Goal: Information Seeking & Learning: Learn about a topic

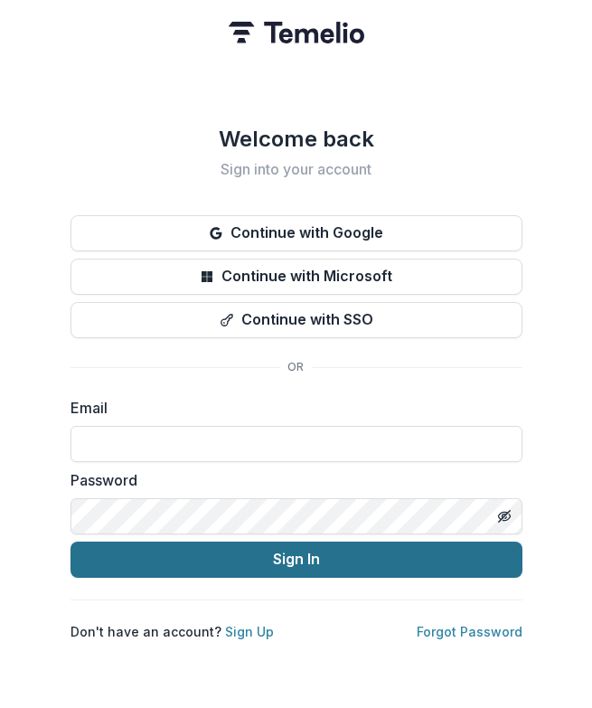
type input "**********"
click at [184, 562] on button "Sign In" at bounding box center [297, 560] width 452 height 36
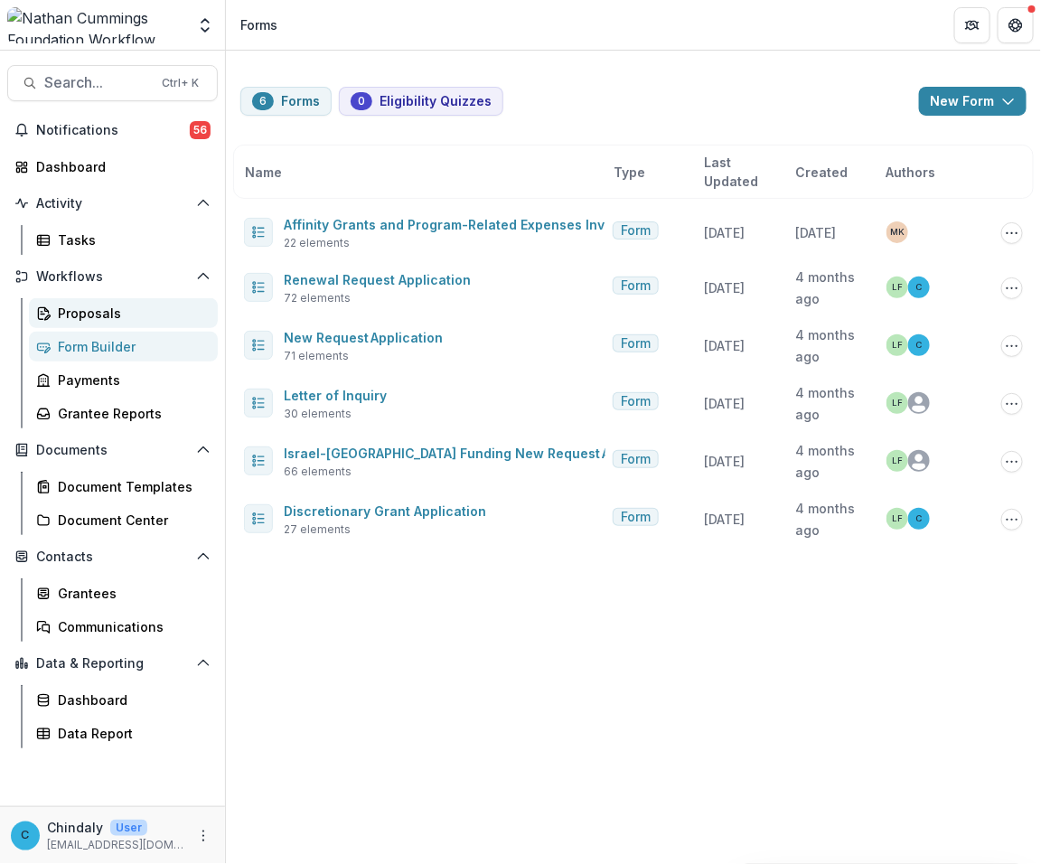
click at [61, 317] on div "Proposals" at bounding box center [131, 313] width 146 height 19
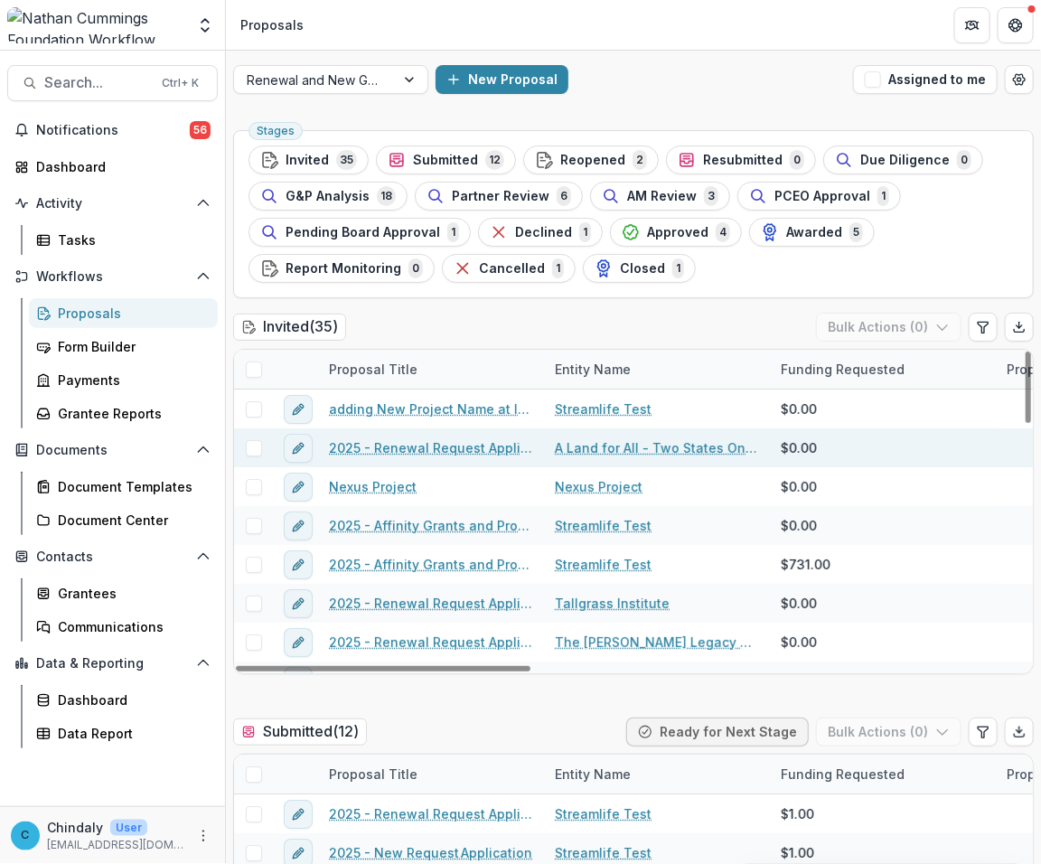
click at [429, 443] on link "2025 - Renewal Request Application" at bounding box center [431, 447] width 204 height 19
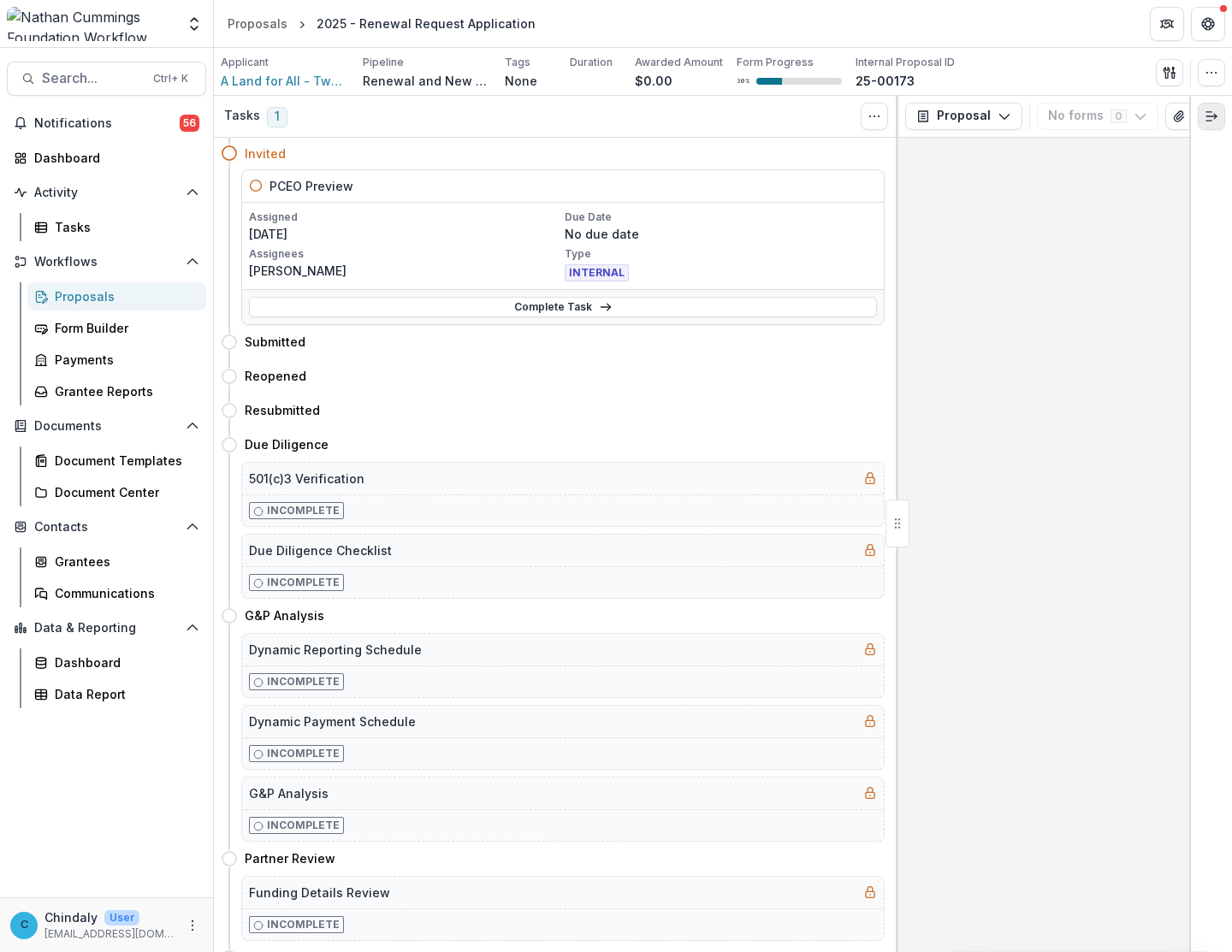
click at [559, 124] on button "Expand right" at bounding box center [1211, 115] width 27 height 27
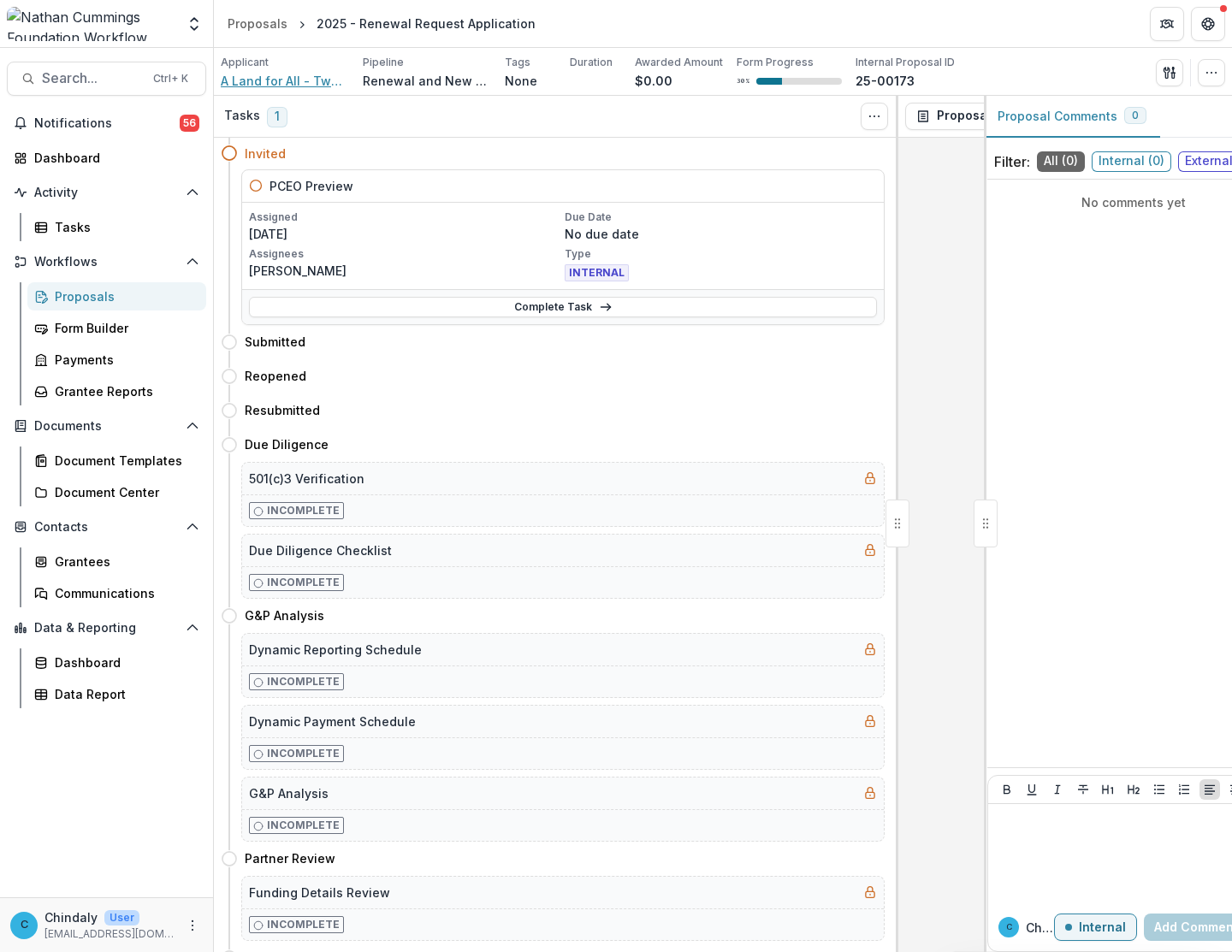
click at [282, 84] on span "A Land for All - Two States One Homeland" at bounding box center [285, 80] width 129 height 18
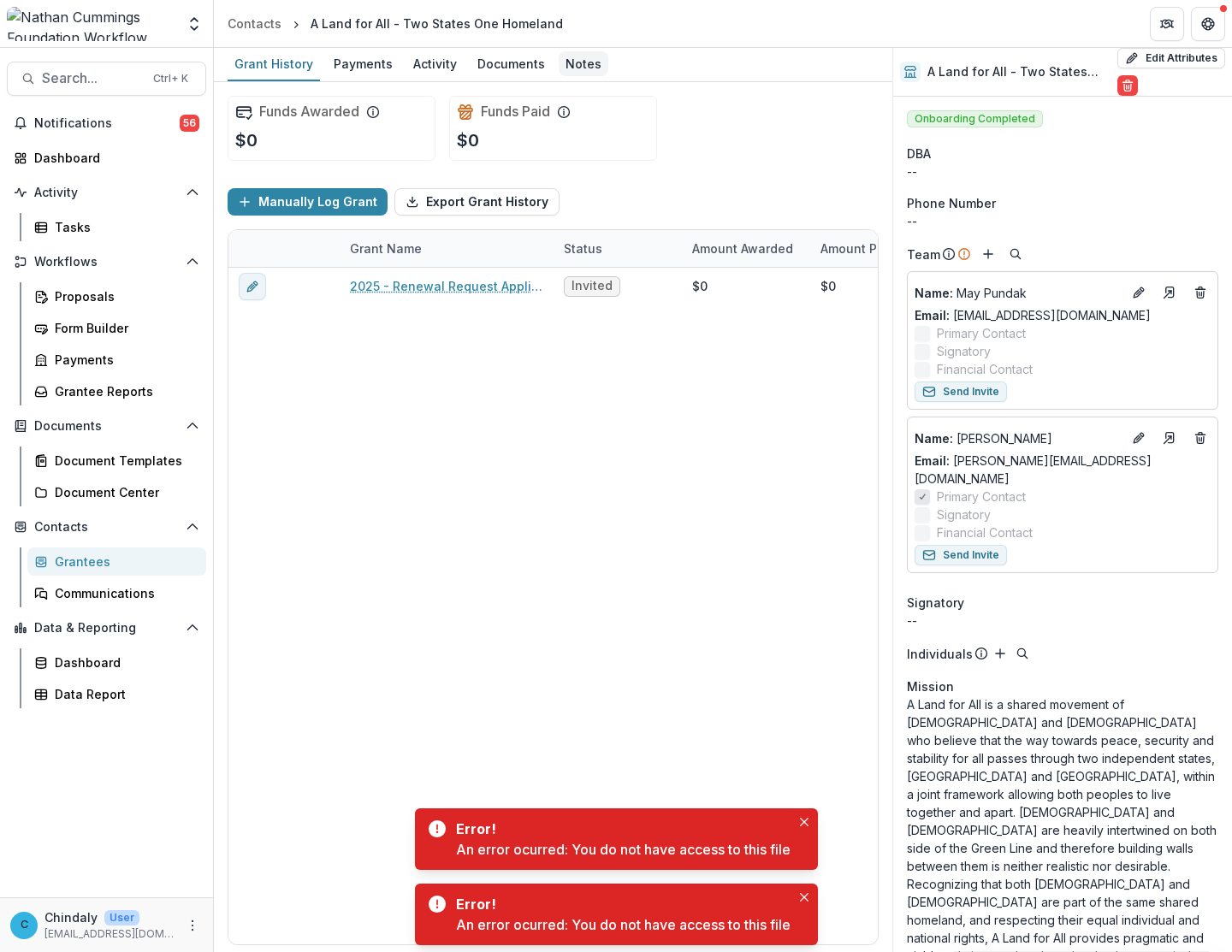
click at [559, 64] on div "Notes" at bounding box center [583, 63] width 49 height 25
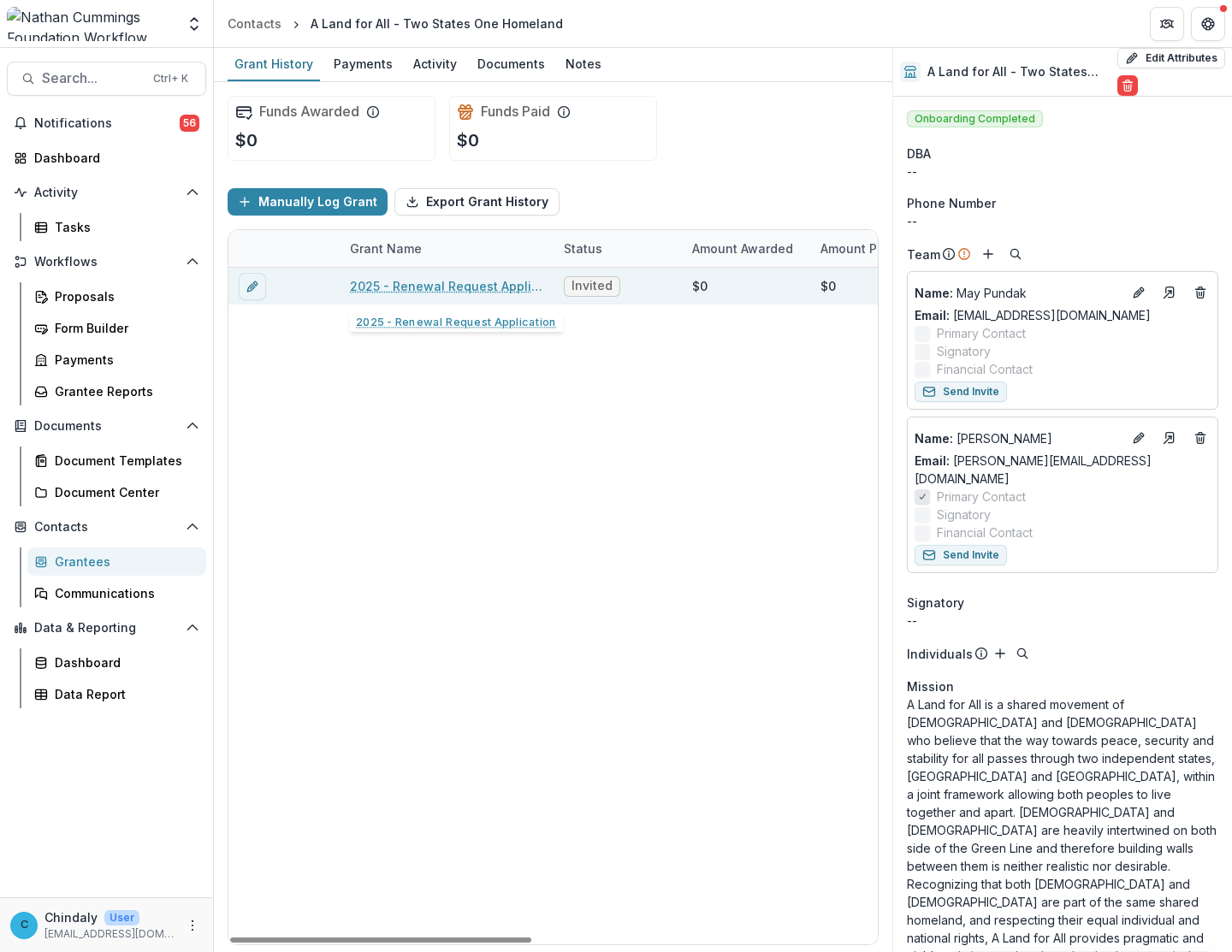
click at [380, 279] on link "2025 - Renewal Request Application" at bounding box center [447, 286] width 193 height 18
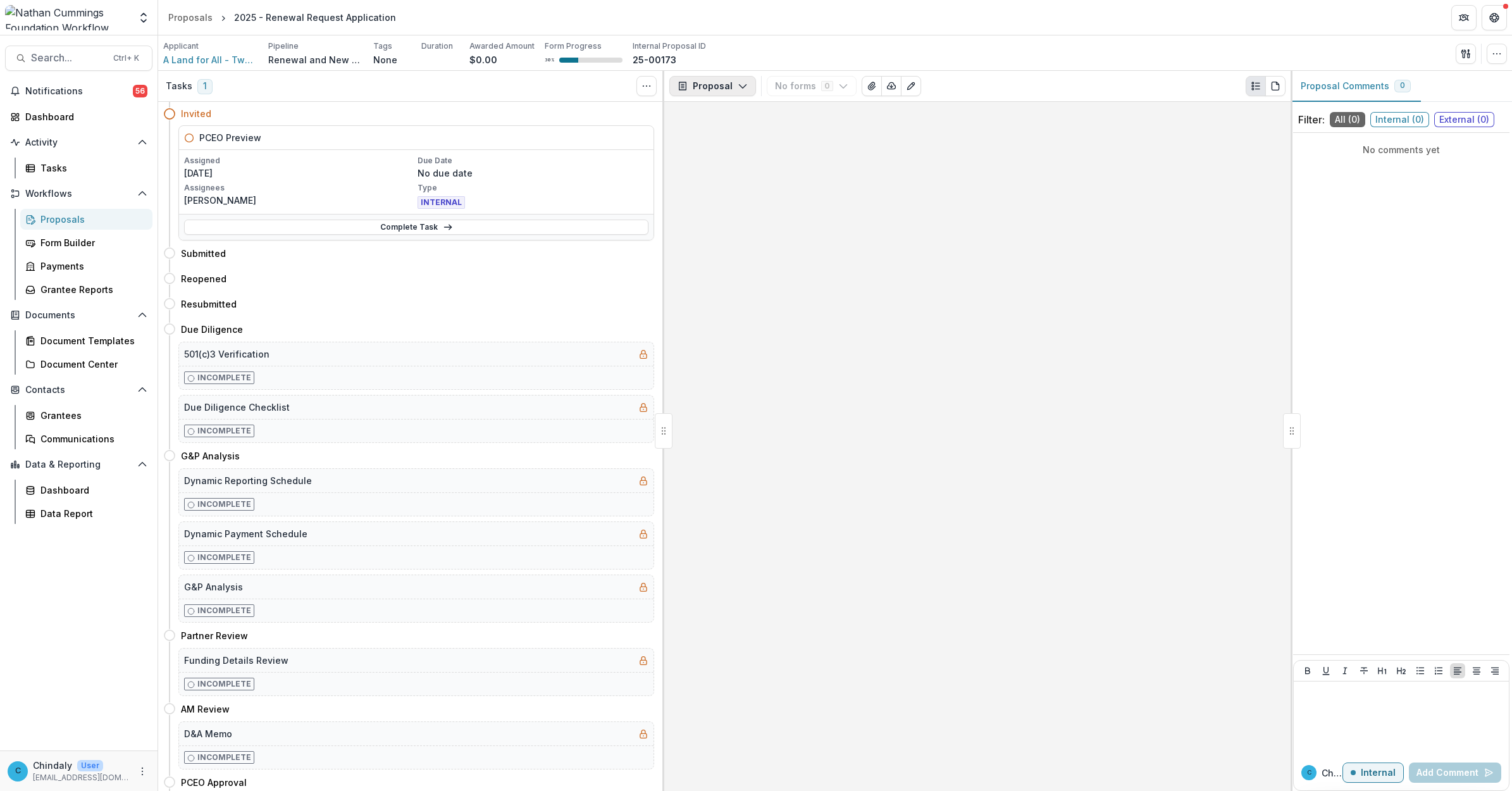
click at [414, 83] on button "Proposal" at bounding box center [712, 85] width 87 height 20
click at [48, 93] on span "Notifications" at bounding box center [79, 91] width 108 height 10
click at [43, 118] on div "Dashboard" at bounding box center [83, 116] width 117 height 13
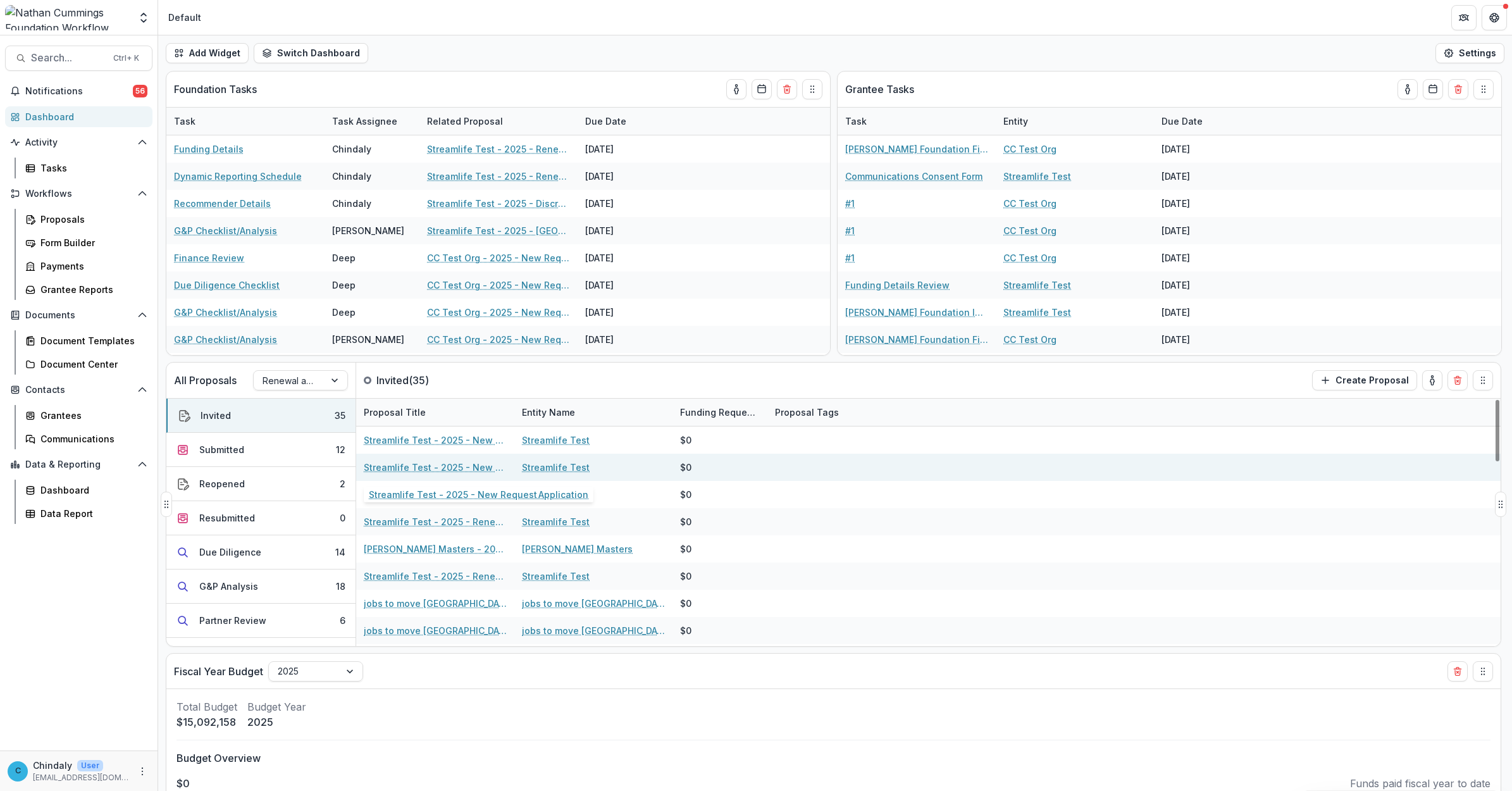
click at [414, 465] on link "Streamlife Test - 2025 - New Request Application" at bounding box center [435, 467] width 143 height 13
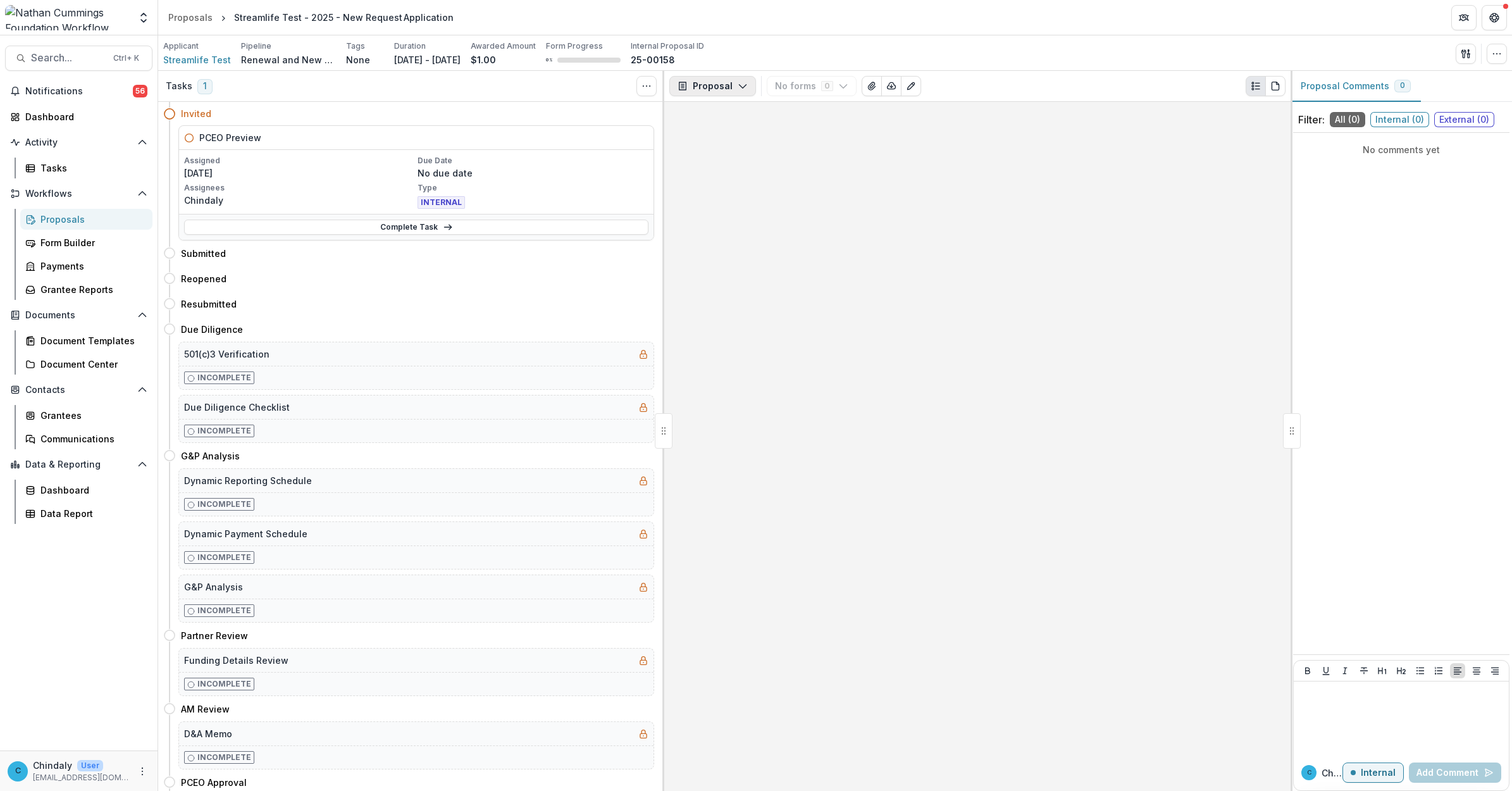
click at [414, 89] on button "Proposal" at bounding box center [712, 85] width 87 height 20
click at [241, 15] on div "Streamlife Test - 2025 - New Request Application" at bounding box center [344, 17] width 220 height 13
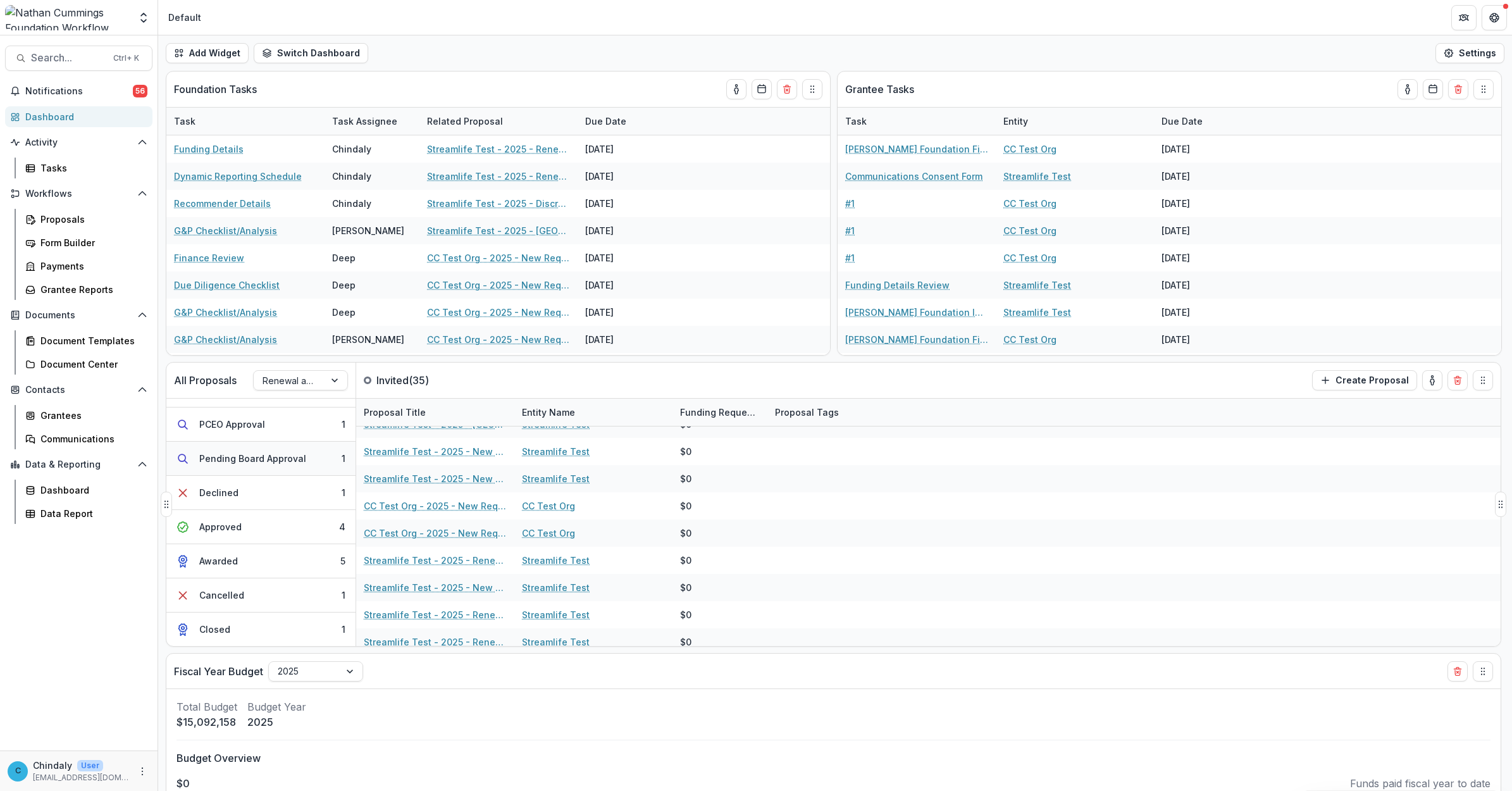
scroll to position [1, 0]
click at [241, 463] on div "Pending Board Approval" at bounding box center [253, 458] width 107 height 13
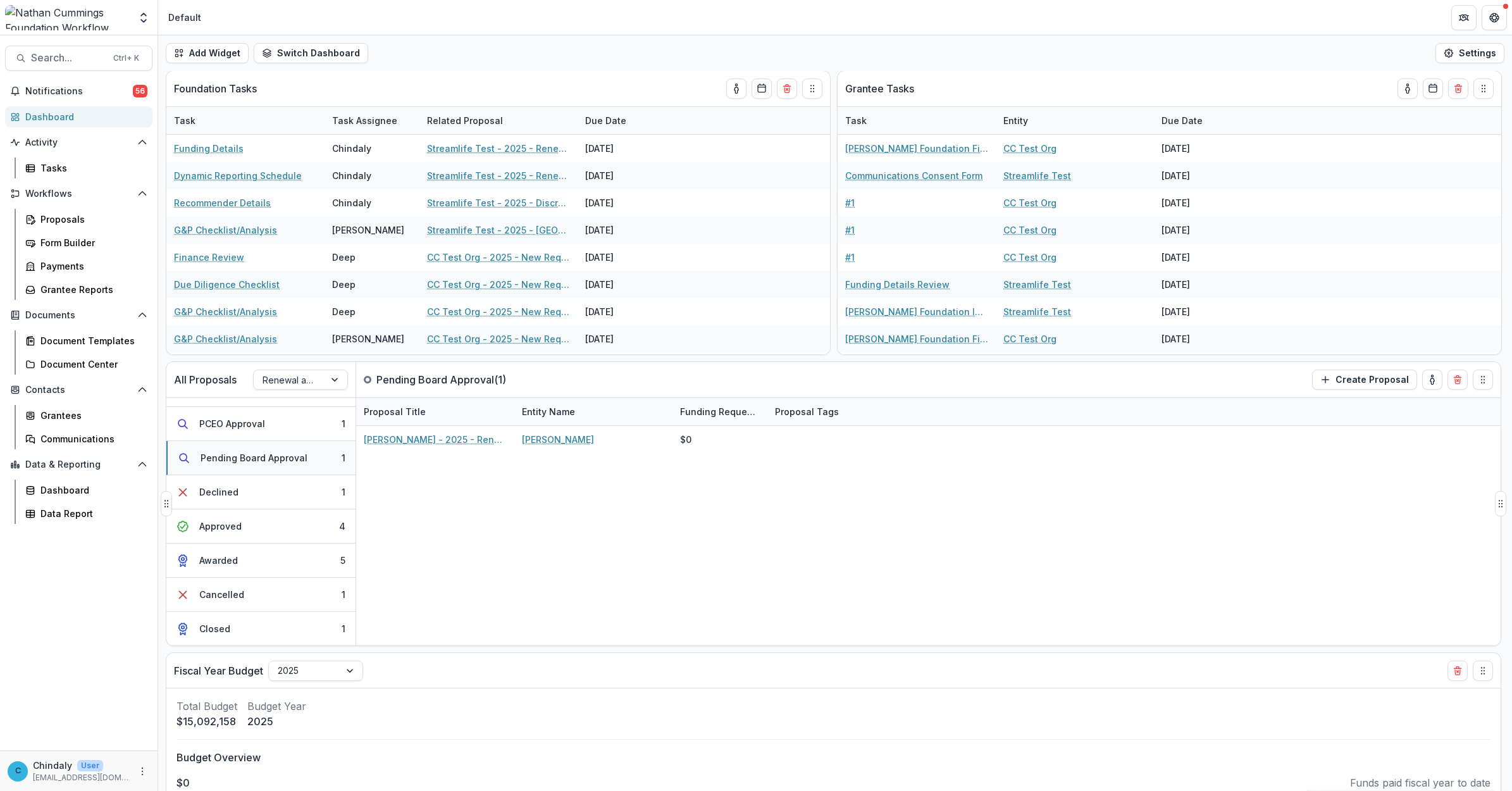
scroll to position [0, 0]
click at [234, 495] on div "Approved" at bounding box center [220, 526] width 43 height 13
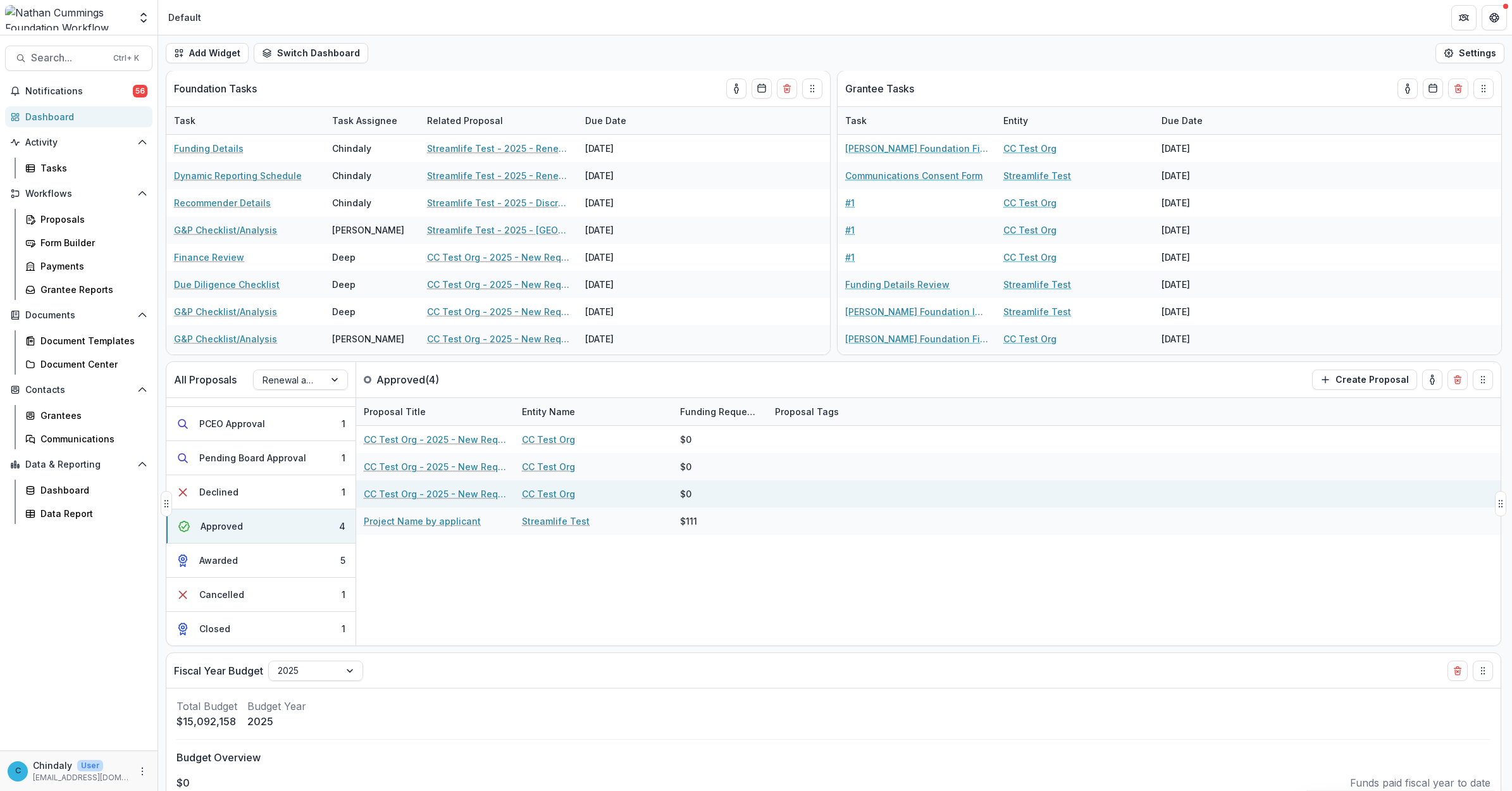
click at [399, 494] on link "CC Test Org - 2025 - New Request Application" at bounding box center [435, 493] width 143 height 13
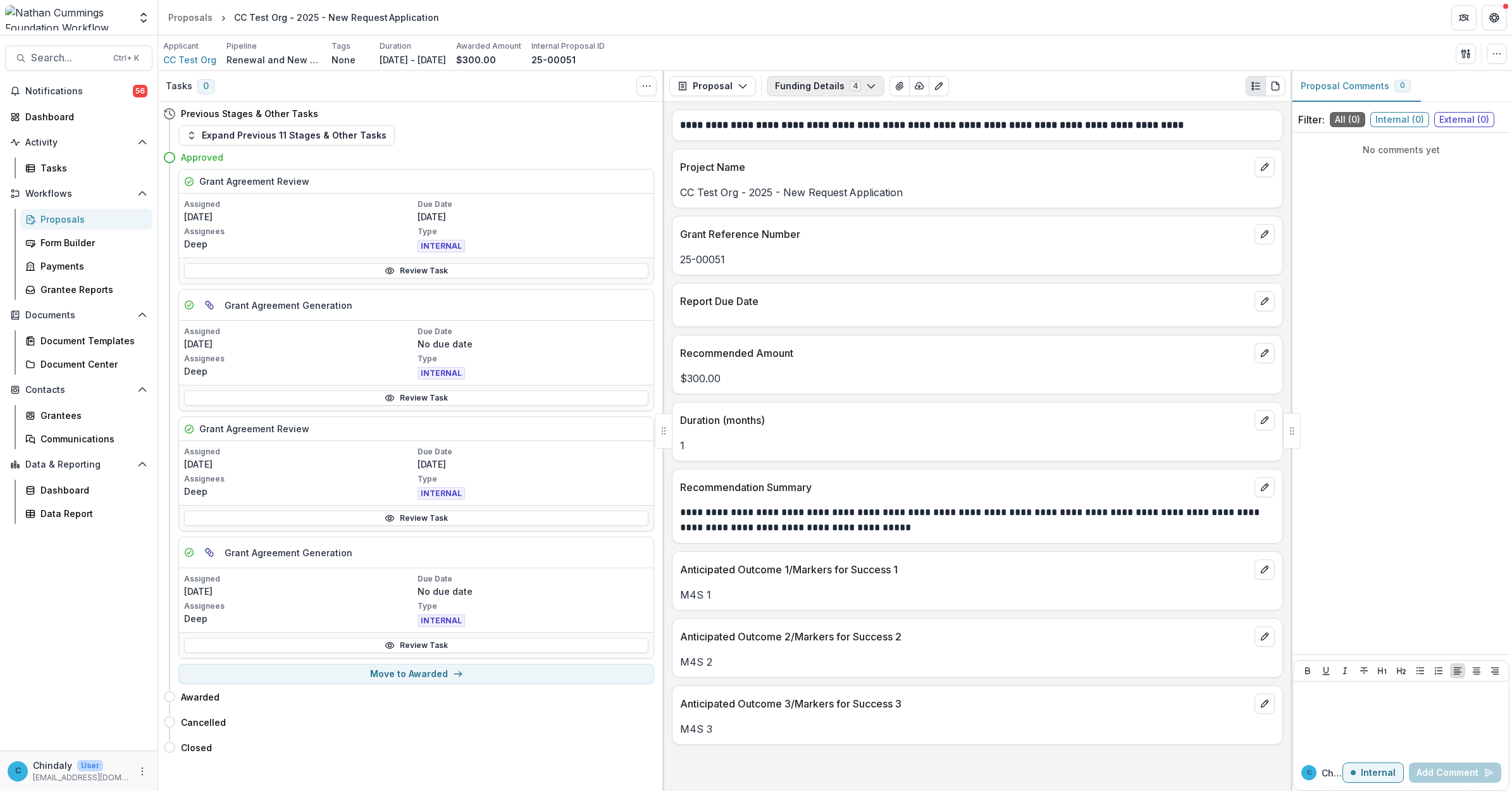
click at [414, 92] on button "Funding Details 4" at bounding box center [826, 85] width 118 height 20
click at [414, 84] on icon "button" at bounding box center [742, 86] width 10 height 10
click at [414, 108] on div "Proposal" at bounding box center [752, 115] width 115 height 13
click at [414, 90] on button "Funding Details 4" at bounding box center [826, 85] width 118 height 20
click at [414, 77] on button "Proposal" at bounding box center [712, 85] width 87 height 20
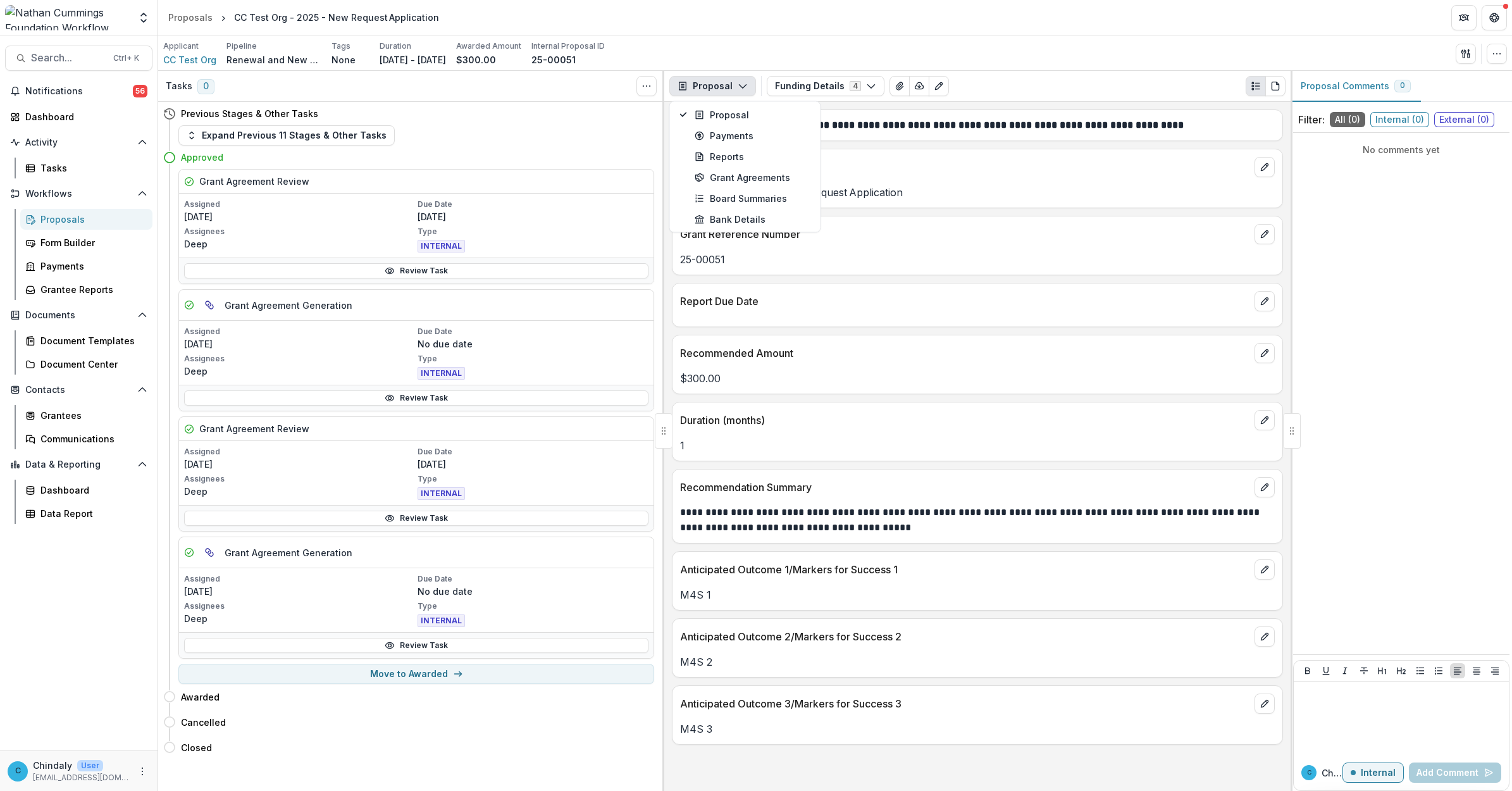
click at [414, 89] on button "Proposal" at bounding box center [712, 85] width 87 height 20
click at [414, 95] on button "Proposal" at bounding box center [712, 85] width 87 height 20
click at [414, 123] on button "Proposal" at bounding box center [745, 115] width 146 height 21
click at [414, 90] on button "Funding Details 4" at bounding box center [826, 85] width 118 height 20
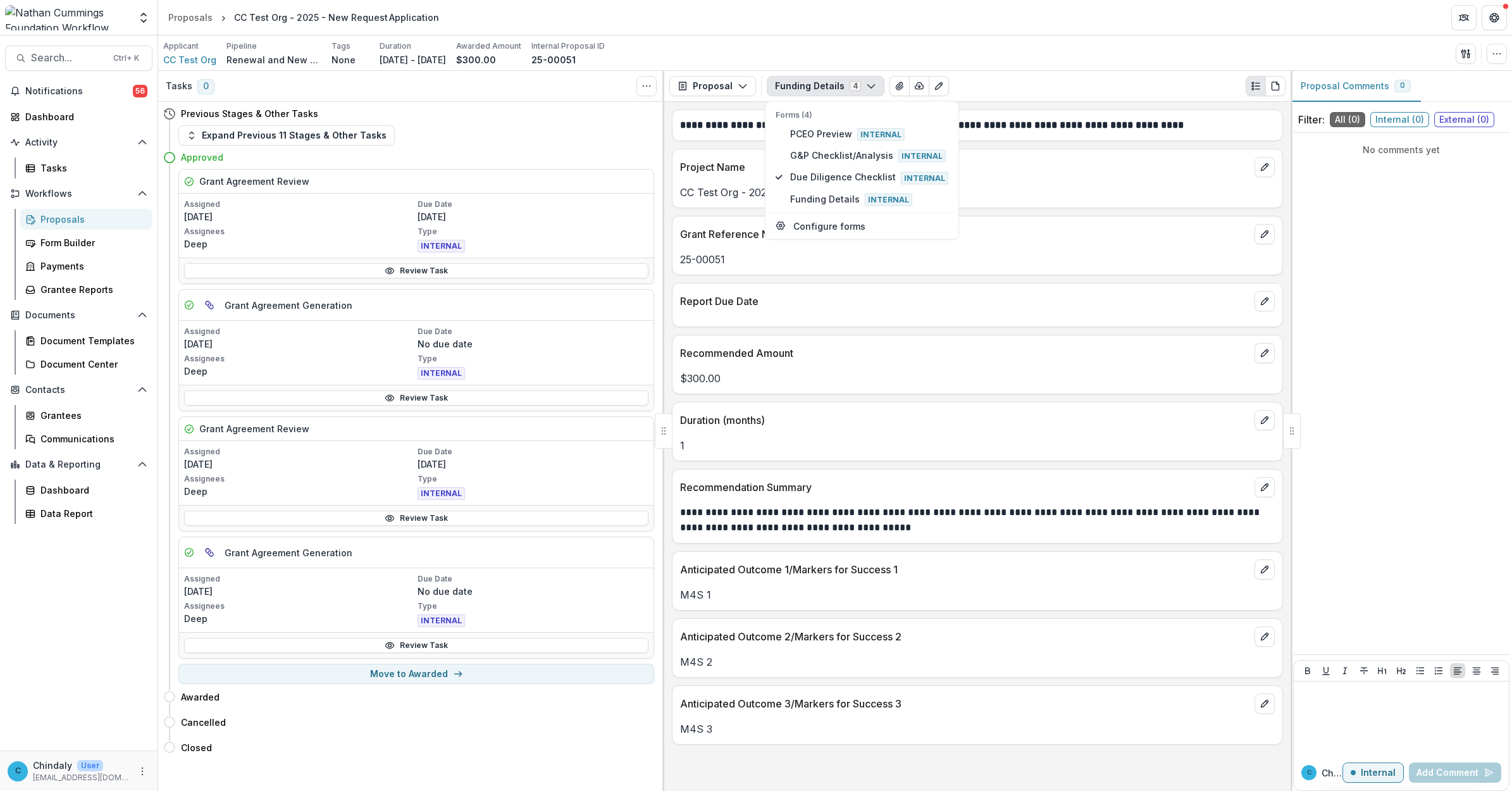
click at [61, 223] on div "Proposals" at bounding box center [92, 219] width 102 height 13
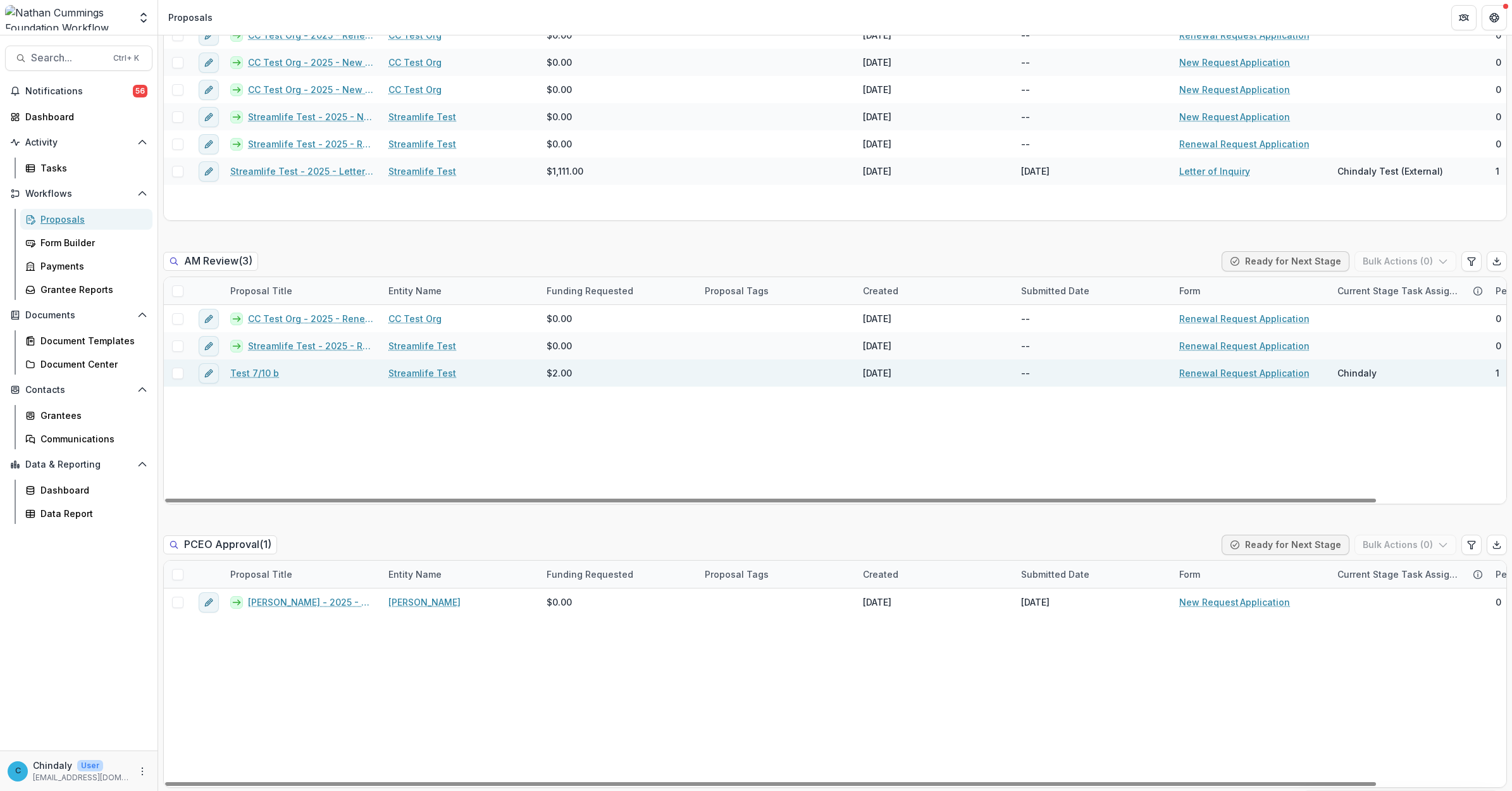
scroll to position [1900, 0]
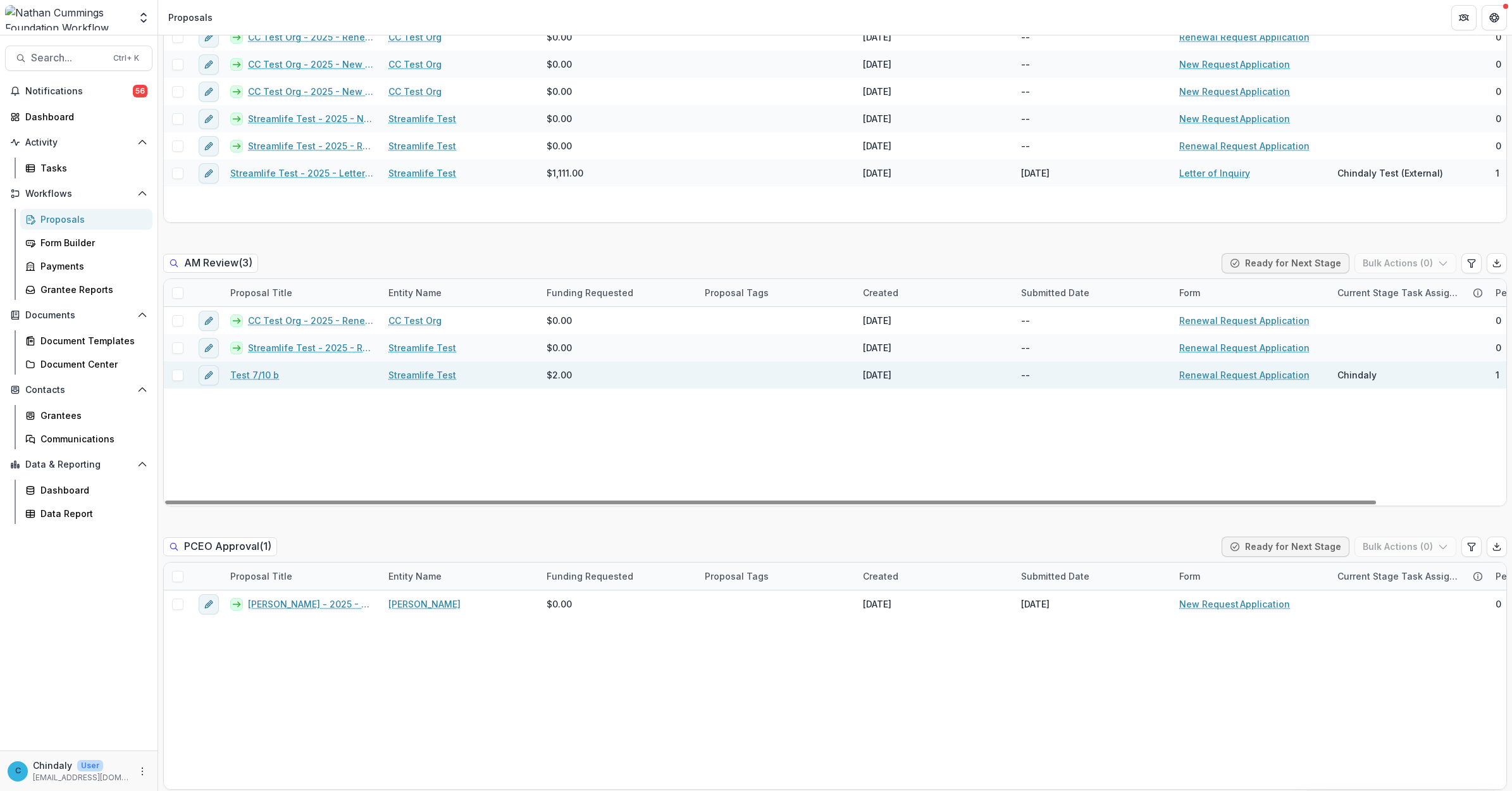
click at [264, 374] on link "Test 7/10 b" at bounding box center [255, 374] width 49 height 13
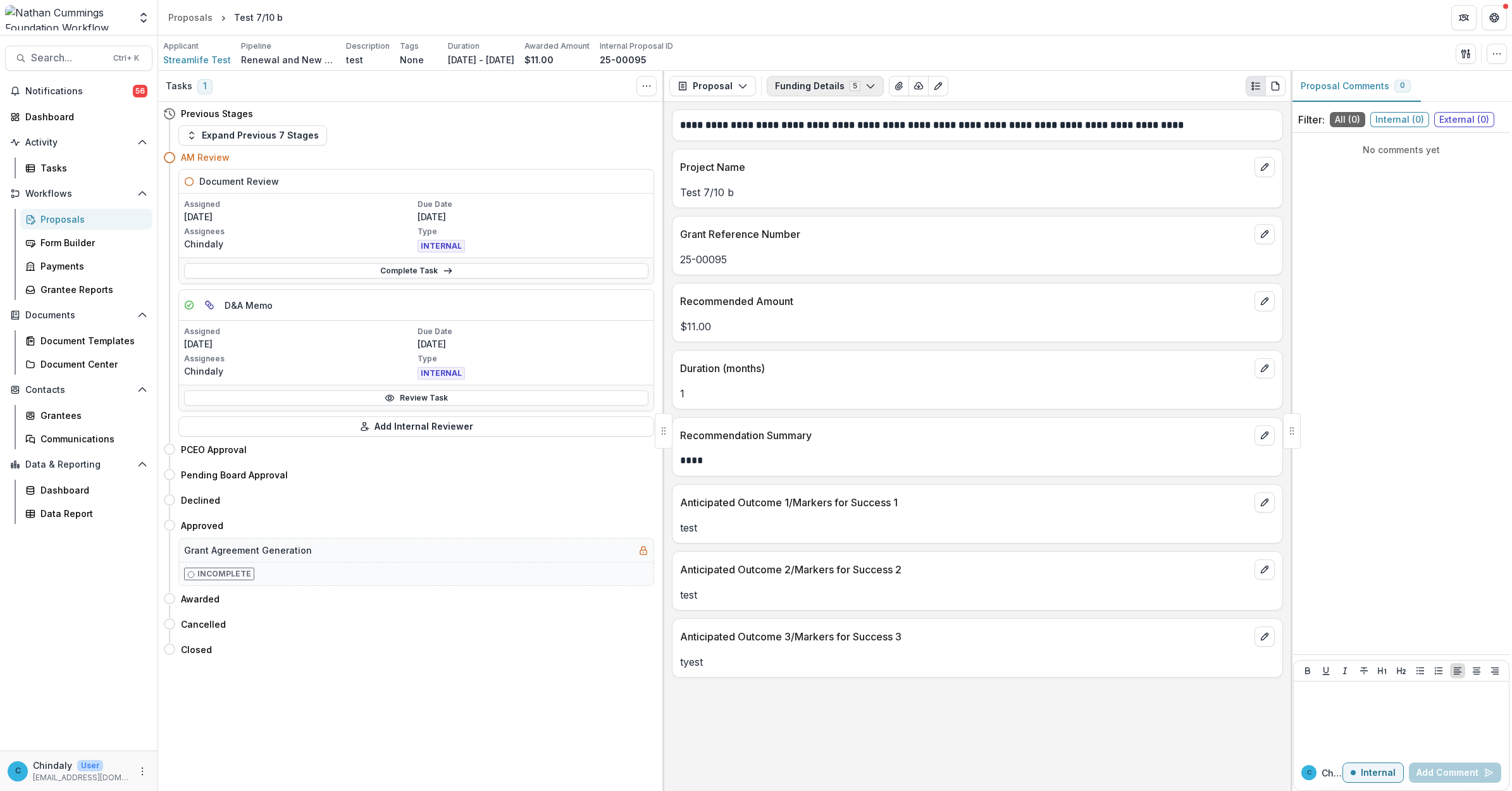
click at [414, 85] on button "Funding Details 5" at bounding box center [825, 85] width 117 height 20
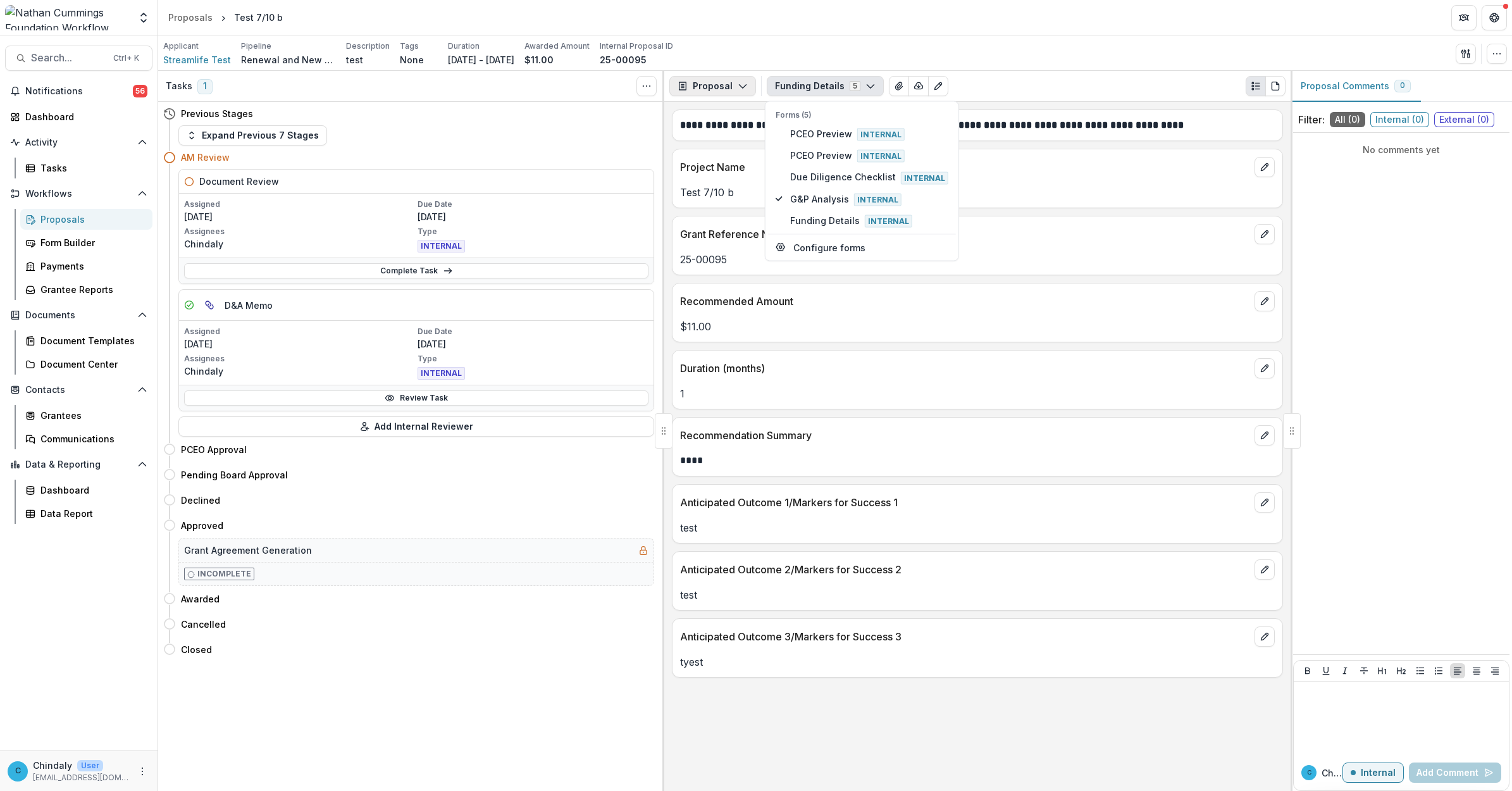
click at [414, 76] on button "Proposal" at bounding box center [712, 85] width 87 height 20
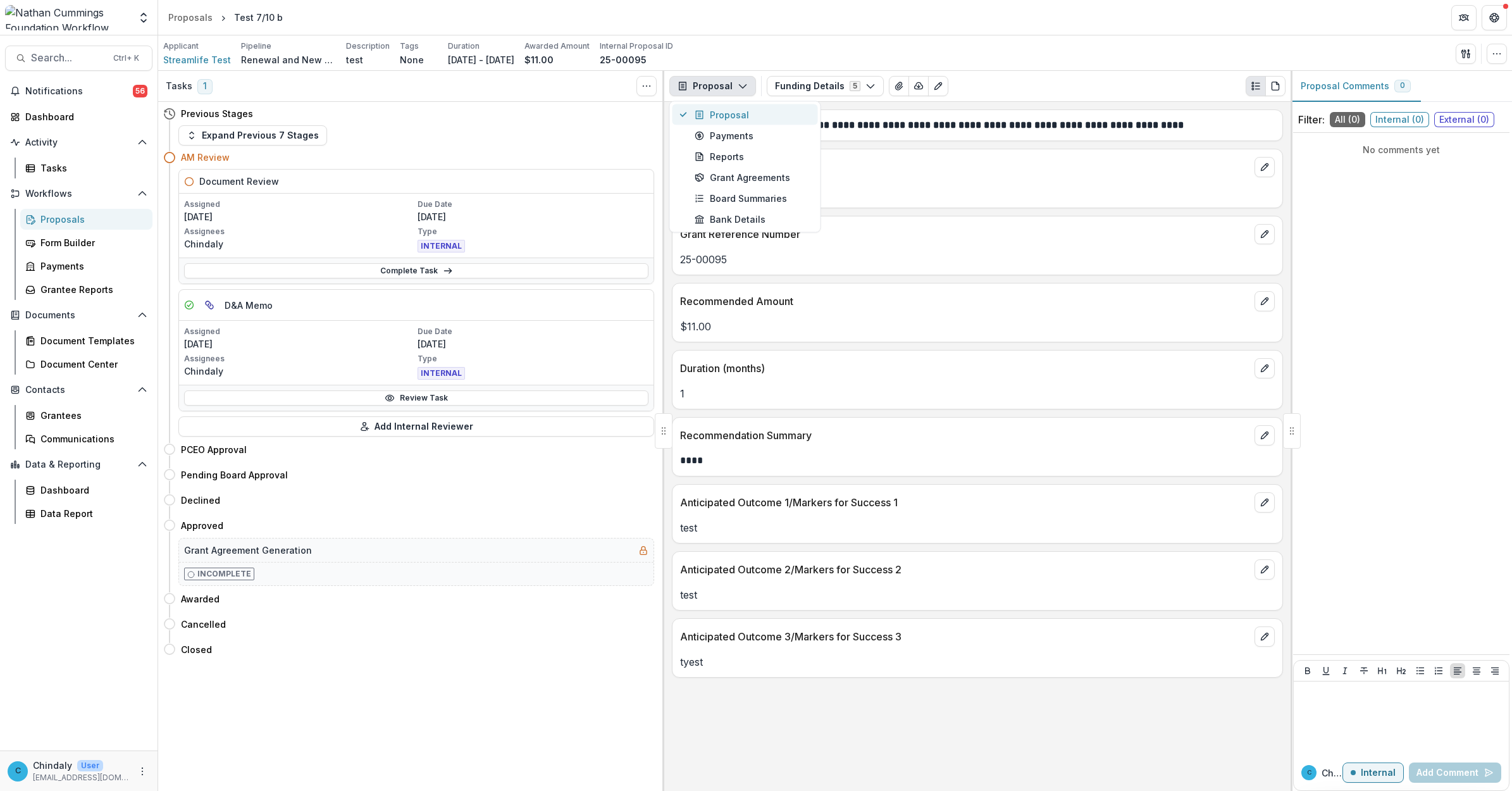
click at [414, 111] on div "Proposal" at bounding box center [752, 115] width 115 height 13
click at [71, 229] on link "Proposals" at bounding box center [86, 219] width 132 height 21
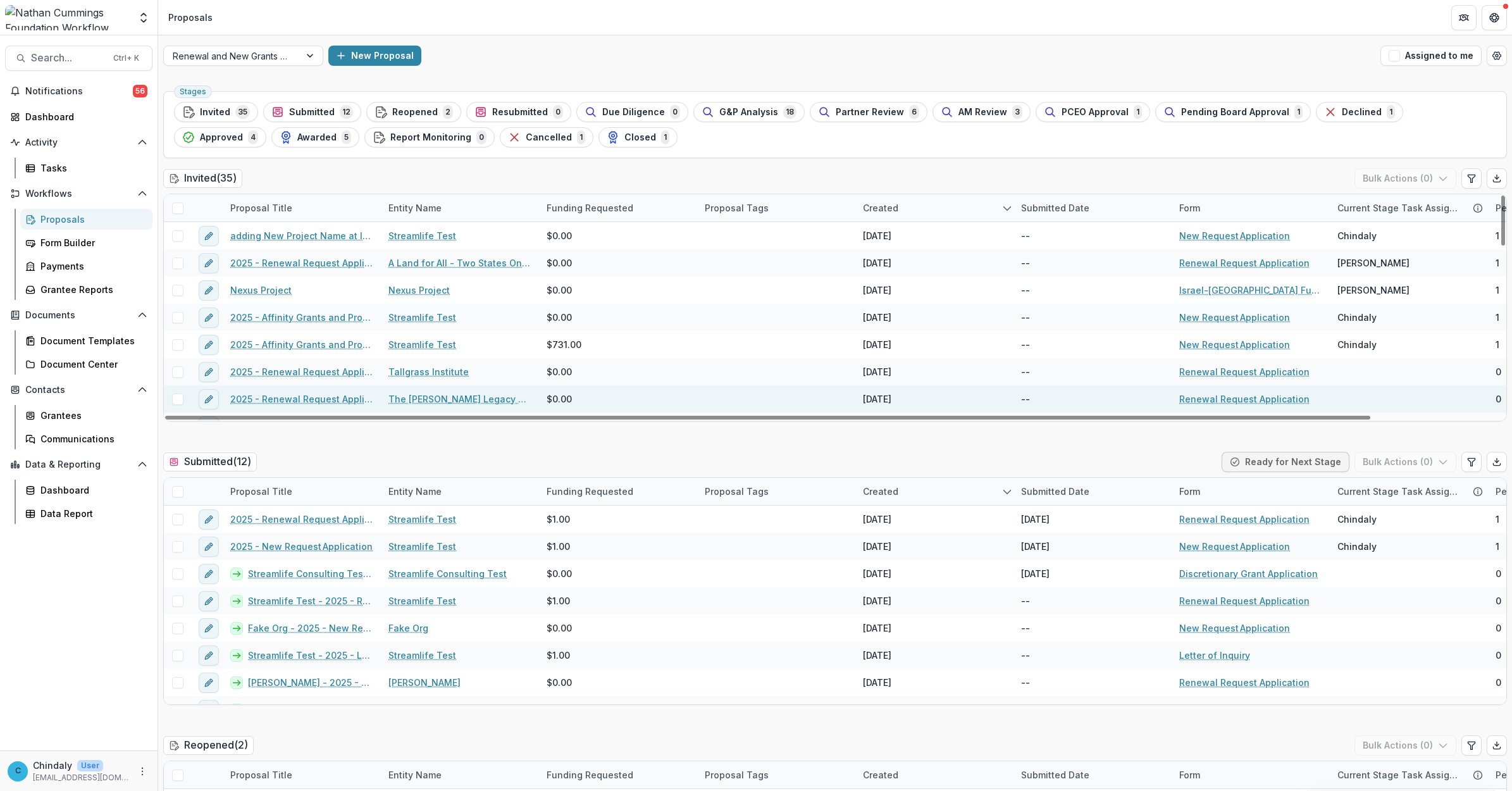
click at [340, 393] on link "2025 - Renewal Request Application" at bounding box center [302, 398] width 143 height 13
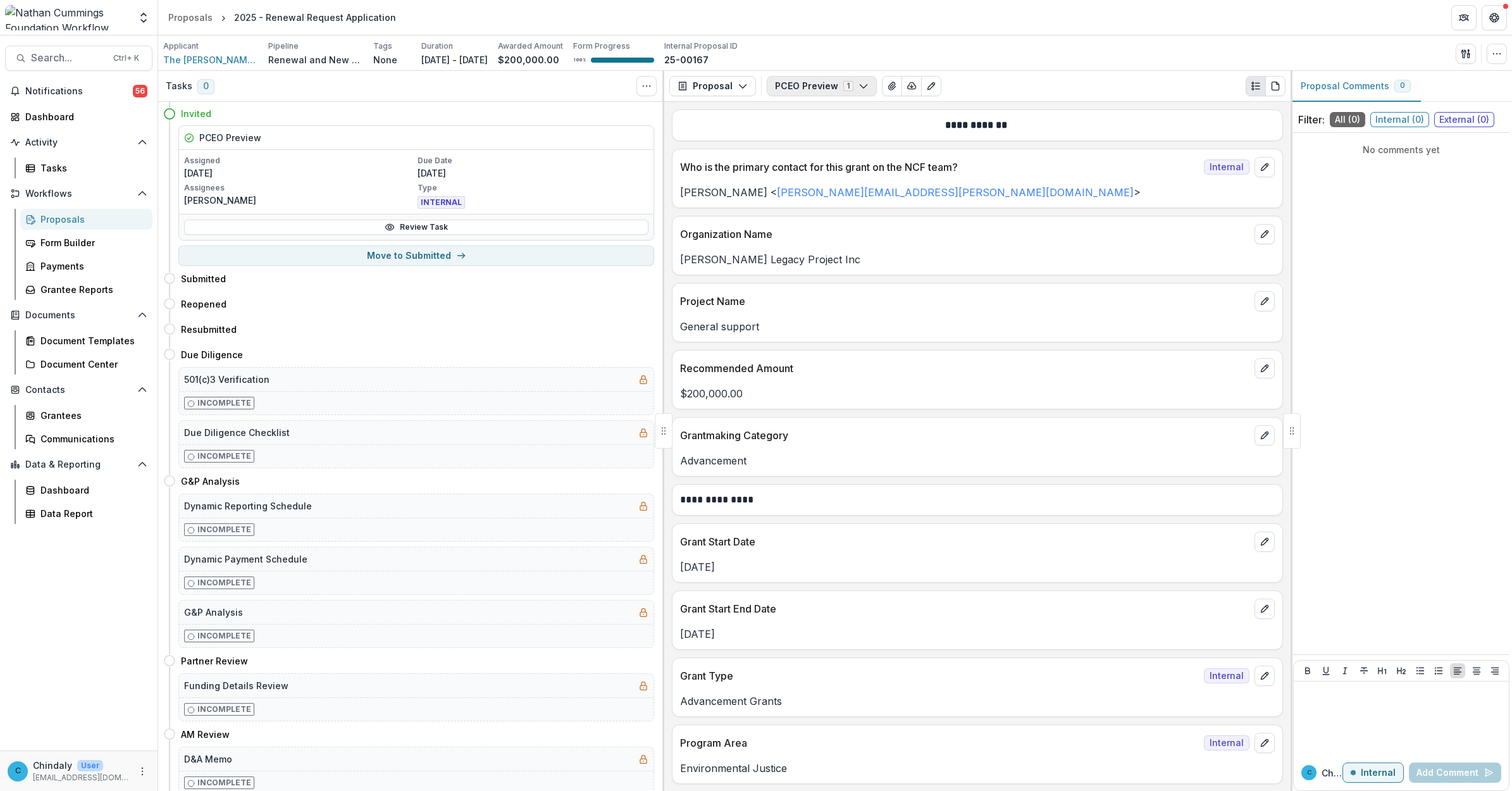
click at [414, 85] on button "PCEO Preview 1" at bounding box center [821, 85] width 110 height 20
click at [414, 80] on button "Proposal" at bounding box center [712, 85] width 87 height 20
click at [414, 111] on div "Proposal" at bounding box center [752, 115] width 115 height 13
click at [414, 90] on icon "PDF view" at bounding box center [1275, 86] width 10 height 10
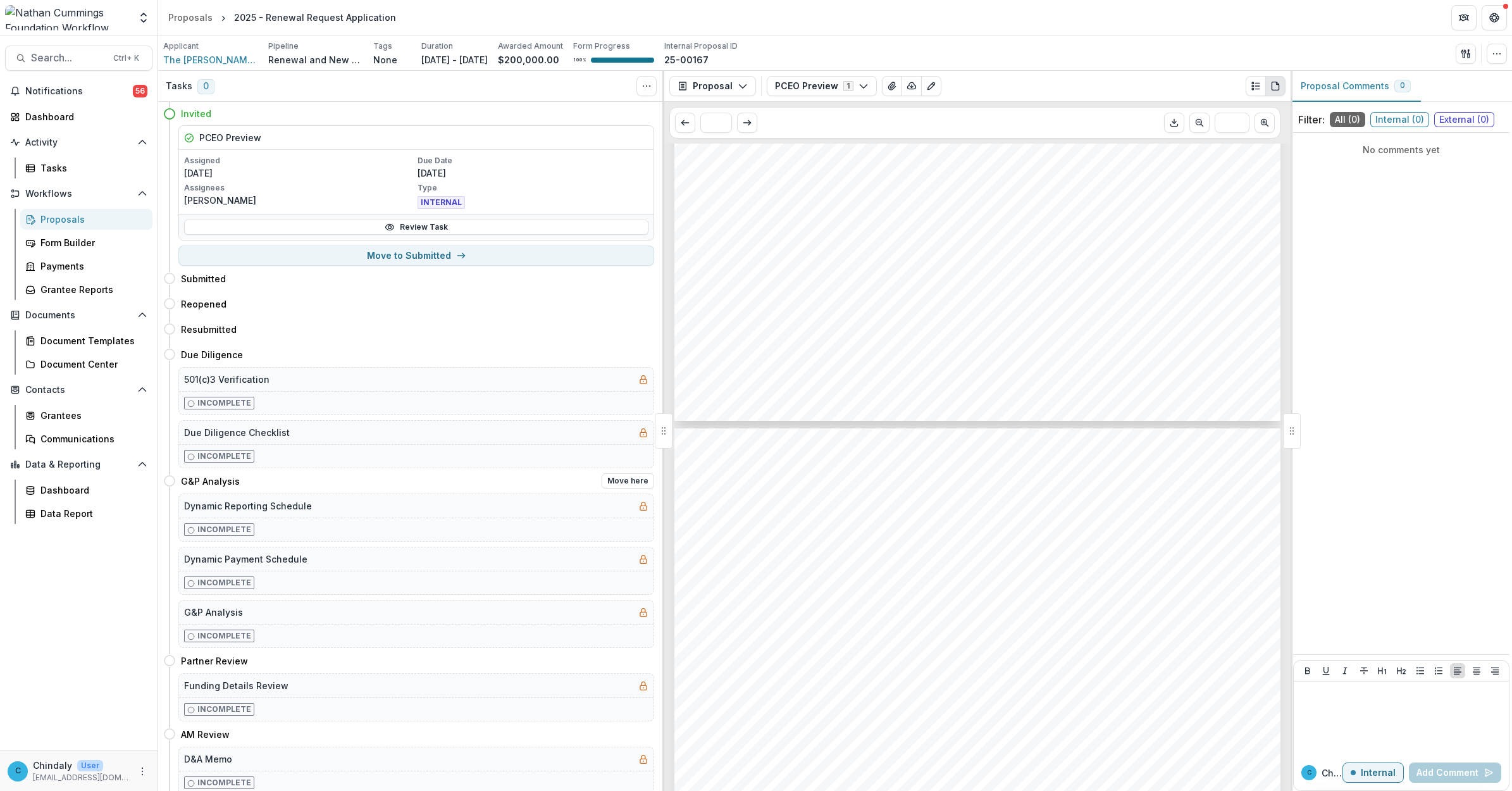
scroll to position [4904, 0]
